Goal: Transaction & Acquisition: Purchase product/service

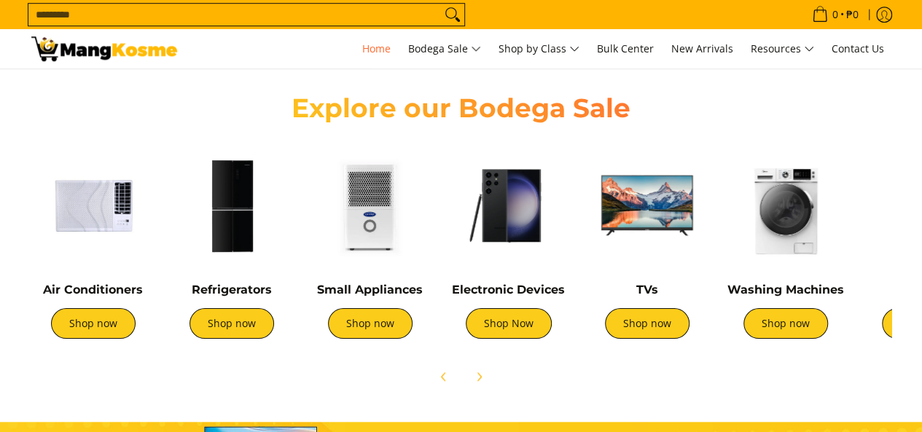
scroll to position [590, 0]
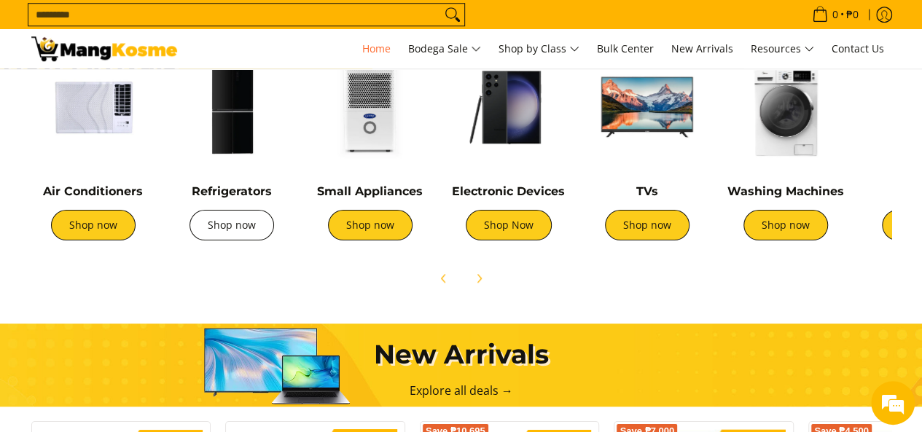
click at [230, 231] on link "Shop now" at bounding box center [231, 225] width 85 height 31
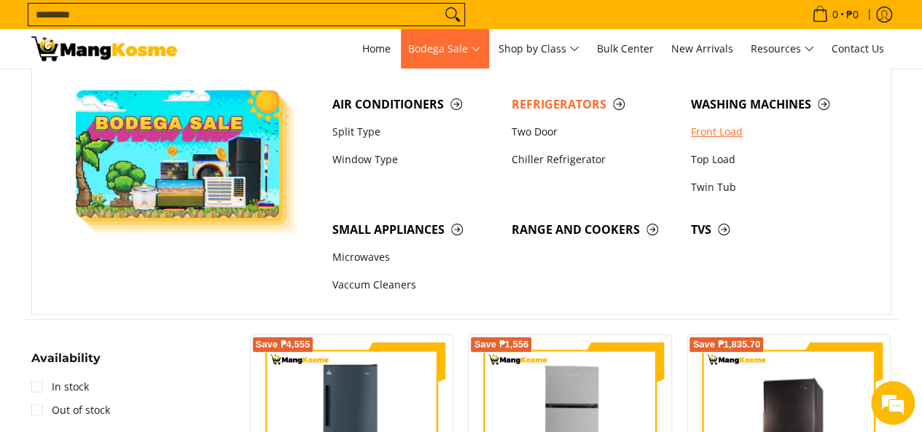
click at [705, 129] on link "Front Load" at bounding box center [773, 132] width 179 height 28
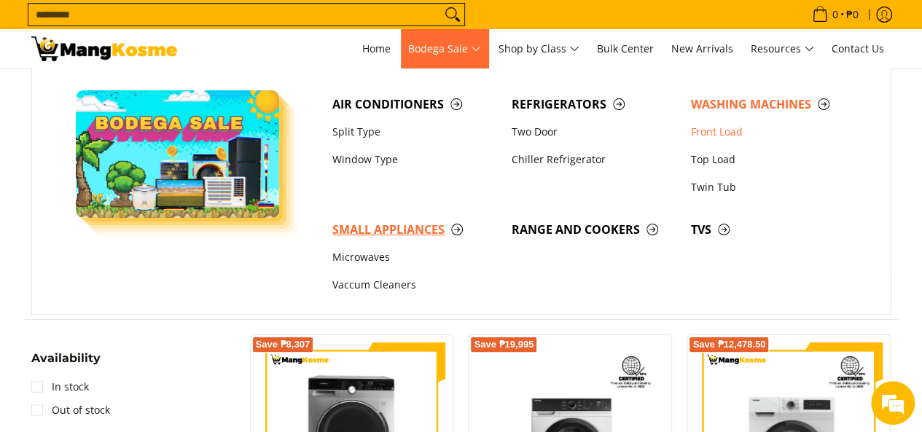
click at [376, 228] on span "Small Appliances" at bounding box center [414, 230] width 165 height 18
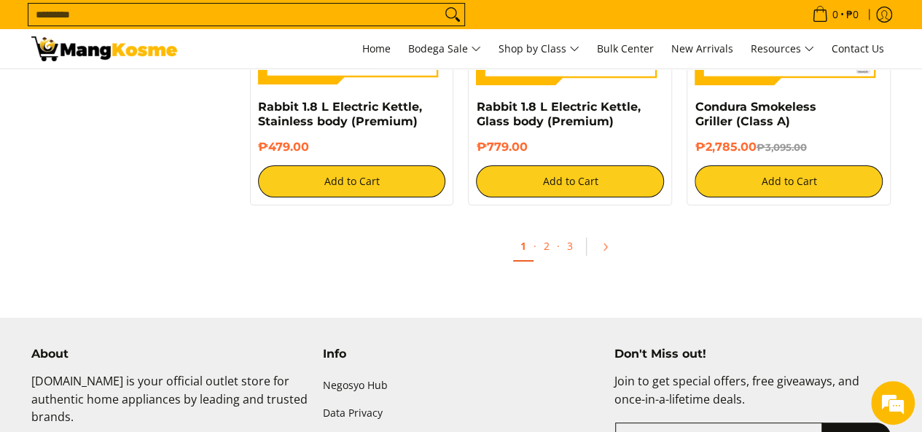
scroll to position [2824, 0]
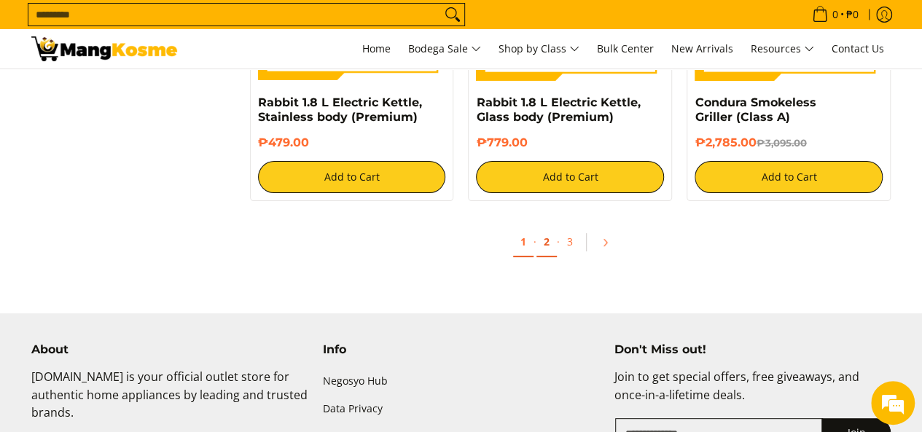
click at [552, 227] on link "2" at bounding box center [546, 242] width 20 height 30
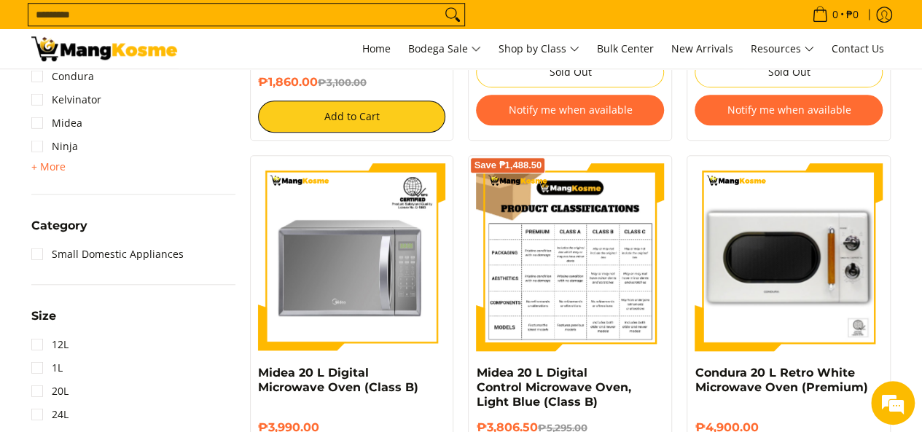
scroll to position [574, 0]
